Goal: Entertainment & Leisure: Consume media (video, audio)

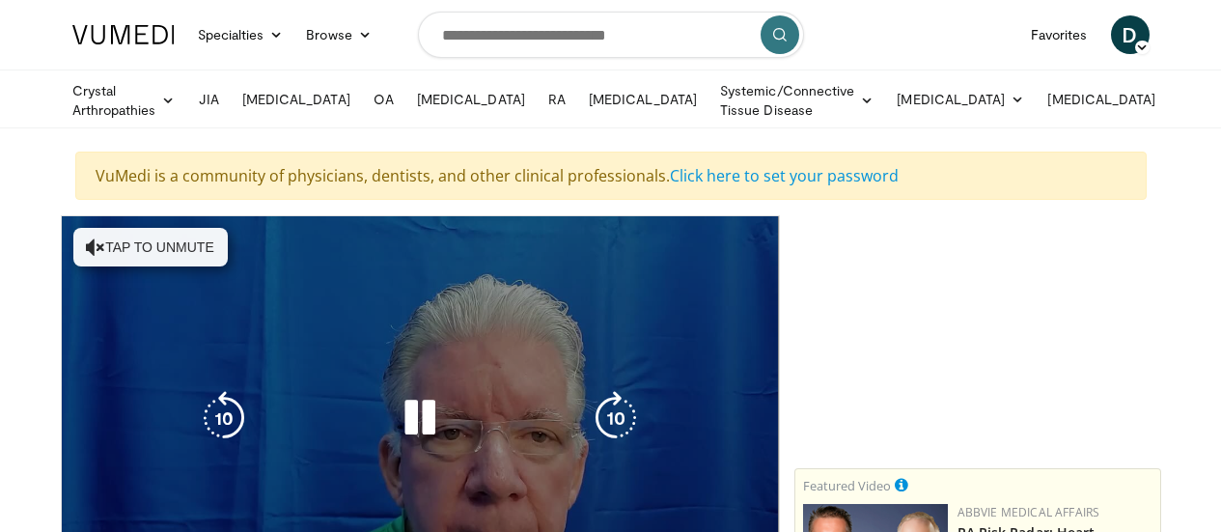
click at [140, 246] on button "Tap to unmute" at bounding box center [150, 247] width 154 height 39
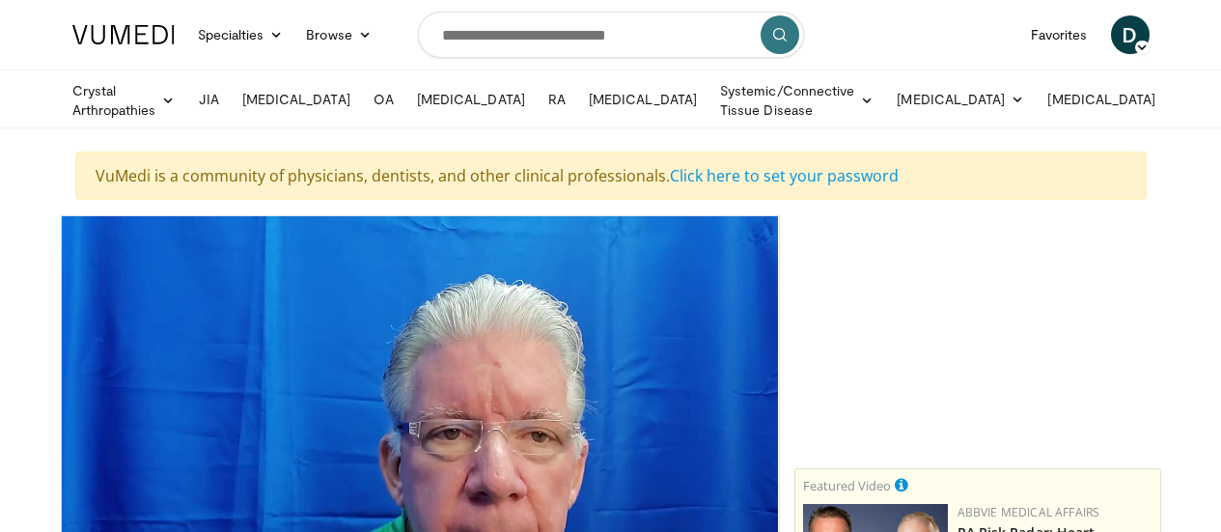
click at [816, 350] on div at bounding box center [978, 335] width 367 height 241
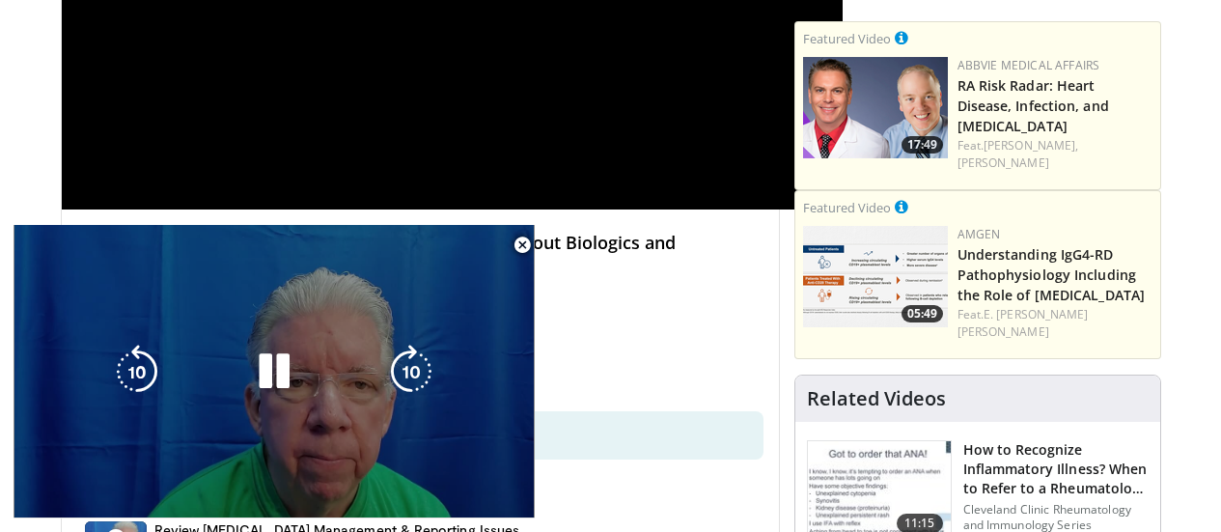
scroll to position [158, 0]
